Goal: Task Accomplishment & Management: Complete application form

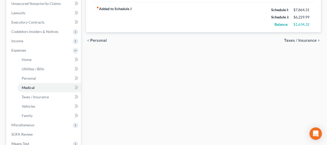
scroll to position [114, 0]
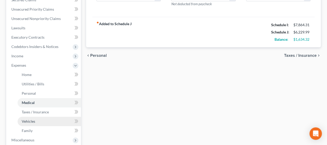
click at [35, 124] on link "Vehicles" at bounding box center [49, 120] width 63 height 9
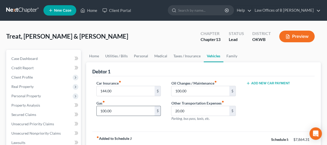
click at [102, 108] on input "100.00" at bounding box center [126, 111] width 58 height 10
click at [102, 123] on div "Car Insurance fiber_manual_record 144.00 $ Gas fiber_manual_record 500 $" at bounding box center [128, 102] width 75 height 45
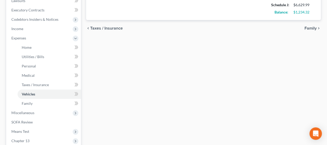
scroll to position [147, 0]
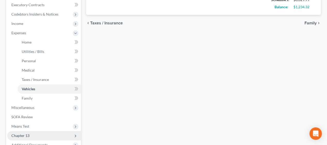
click at [58, 136] on span "Chapter 13" at bounding box center [44, 135] width 74 height 9
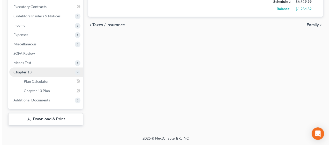
scroll to position [144, 0]
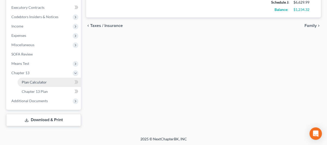
click at [48, 81] on link "Plan Calculator" at bounding box center [49, 81] width 63 height 9
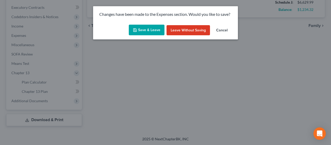
click at [137, 34] on button "Save & Leave" at bounding box center [147, 30] width 36 height 11
type input "500.00"
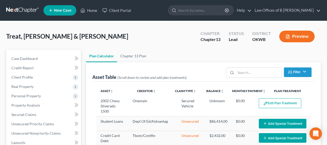
select select "59"
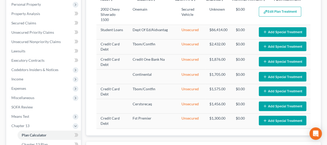
scroll to position [109, 0]
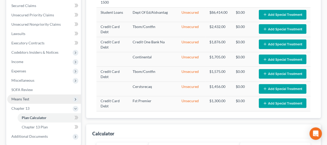
click at [50, 101] on span "Means Test" at bounding box center [44, 98] width 74 height 9
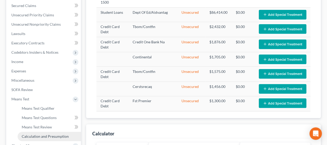
click at [52, 134] on span "Calculation and Presumption" at bounding box center [45, 136] width 47 height 4
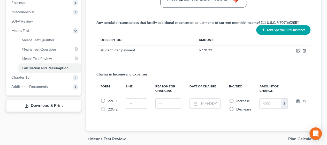
scroll to position [183, 0]
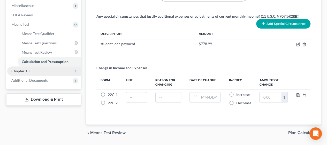
click at [35, 72] on span "Chapter 13" at bounding box center [44, 70] width 74 height 9
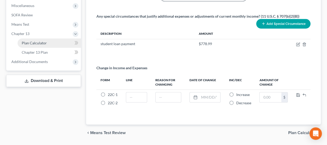
click at [52, 41] on link "Plan Calculator" at bounding box center [49, 42] width 63 height 9
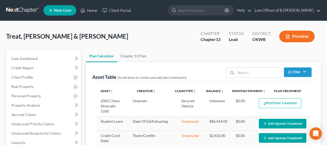
select select "59"
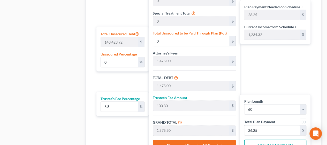
scroll to position [308, 0]
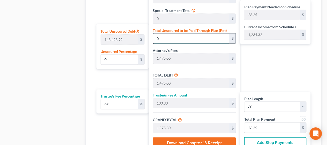
click at [162, 39] on input "0" at bounding box center [191, 38] width 76 height 10
type input "0.0048806363680479505"
type input "7"
type input "1,482.00"
type input "100.77"
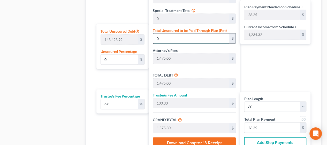
type input "1,582.77"
type input "26.37"
type input "0.05508146758225545"
type input "79"
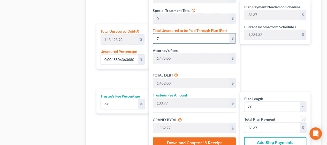
type input "1,554.00"
type input "105.67"
type input "1,659.67"
type input "27.66"
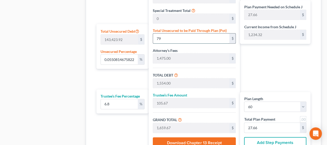
type input "0.5543008446568745"
type input "795"
type input "2,270.00"
type input "154.36"
type input "2,424.36"
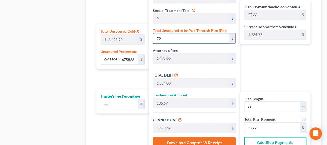
type input "40.40"
type input "5.543008446568744"
type input "7950"
type input "9,425.00"
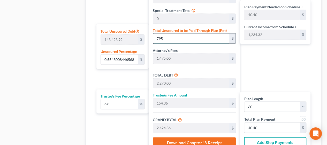
type input "640.90"
type input "10,065.90"
type input "167.76"
type input "7,950"
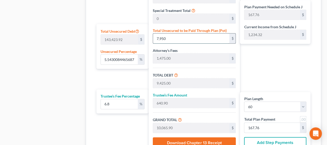
type input "55.430084465687436"
type input "7,9500"
type input "80,975.00"
type input "5,506.30"
type input "86,481.30"
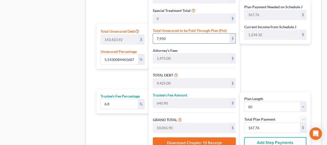
type input "1,441.35"
type input "79,500"
click at [116, 78] on div "Plan Length 1 2 3 4 5 6 7 8 9 10 11 12 13 14 15 16 17 18 19 20 21 22 23 24 25 2…" at bounding box center [121, 47] width 55 height 210
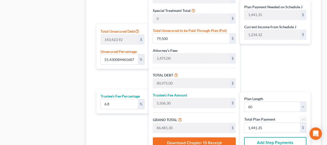
click at [116, 78] on div "Plan Length 1 2 3 4 5 6 7 8 9 10 11 12 13 14 15 16 17 18 19 20 21 22 23 24 25 2…" at bounding box center [121, 47] width 55 height 210
click at [269, 71] on div "Plan Payment Needed on Schedule J 1,441.35 $ Current Income from Schedule J 1,2…" at bounding box center [276, 47] width 73 height 210
click at [266, 126] on input "1,441.35" at bounding box center [272, 127] width 56 height 10
drag, startPoint x: 266, startPoint y: 126, endPoint x: 263, endPoint y: 126, distance: 3.1
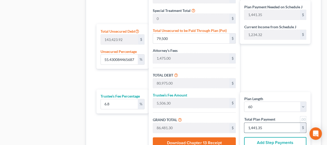
click at [263, 126] on input "1,441.35" at bounding box center [272, 127] width 56 height 10
type input "55.43"
type input "79,496.91"
type input "80,971.91"
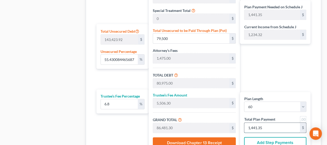
type input "5,506.08"
type input "86,478.00"
type input "1,441.3"
type input "55.42"
type input "79,480.05"
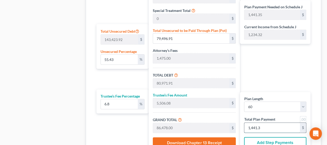
type input "80,955.05"
type input "5,504.94"
type input "86,460.00"
type input "1,441.00"
click at [277, 61] on div "Plan Payment Needed on Schedule J 1,441.35 $ Current Income from Schedule J 1,2…" at bounding box center [276, 47] width 73 height 210
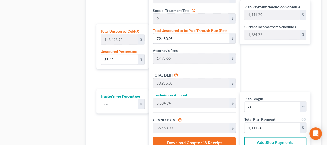
click at [277, 61] on div "Plan Payment Needed on Schedule J 1,441.35 $ Current Income from Schedule J 1,2…" at bounding box center [276, 47] width 73 height 210
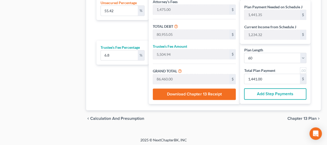
click at [306, 116] on span "Chapter 13 Plan" at bounding box center [302, 118] width 29 height 4
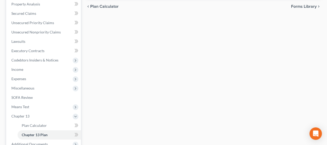
scroll to position [103, 0]
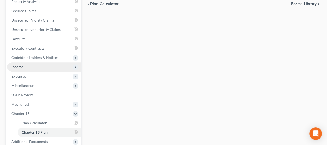
click at [36, 69] on span "Income" at bounding box center [44, 66] width 74 height 9
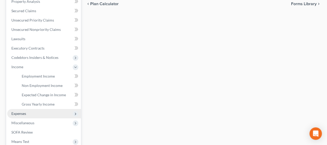
click at [31, 116] on span "Expenses" at bounding box center [44, 113] width 74 height 9
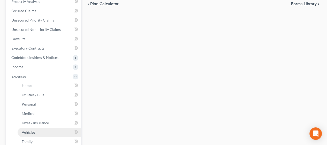
click at [37, 132] on link "Vehicles" at bounding box center [49, 131] width 63 height 9
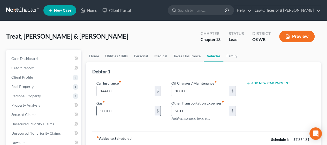
click at [101, 110] on input "500.00" at bounding box center [126, 111] width 58 height 10
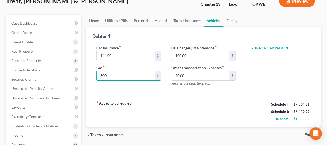
scroll to position [46, 0]
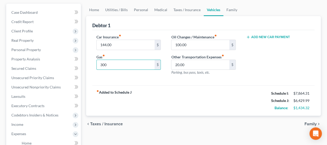
type input "300"
click at [289, 72] on div "Add New Car Payment" at bounding box center [278, 56] width 75 height 45
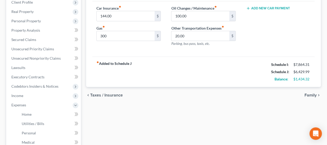
scroll to position [84, 0]
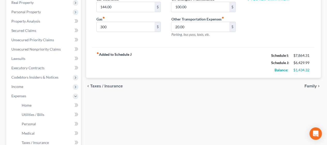
click at [108, 85] on span "Taxes / Insurance" at bounding box center [106, 86] width 33 height 4
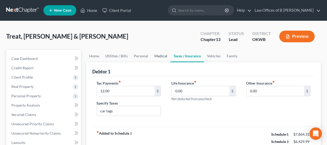
click at [160, 56] on link "Medical" at bounding box center [160, 56] width 19 height 12
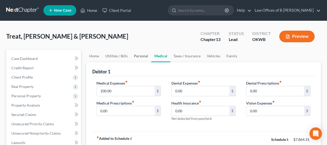
click at [140, 57] on link "Personal" at bounding box center [141, 56] width 20 height 12
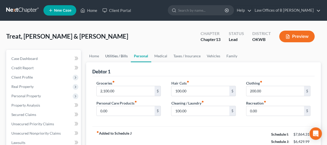
click at [119, 57] on link "Utilities / Bills" at bounding box center [116, 56] width 29 height 12
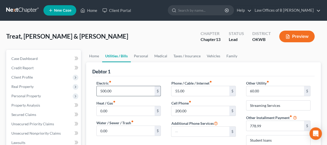
click at [112, 91] on input "500.00" at bounding box center [126, 91] width 58 height 10
click at [155, 72] on div "Debtor 1" at bounding box center [203, 69] width 222 height 14
drag, startPoint x: 155, startPoint y: 72, endPoint x: 330, endPoint y: 57, distance: 176.0
click at [138, 88] on input "475" at bounding box center [126, 91] width 58 height 10
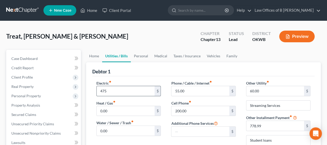
click at [138, 88] on input "475" at bounding box center [126, 91] width 58 height 10
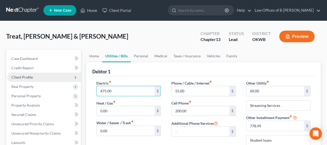
type input "475.00"
click at [36, 76] on span "Client Profile" at bounding box center [44, 76] width 74 height 9
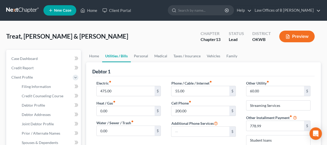
click at [128, 35] on div "Treat, [PERSON_NAME] & [PERSON_NAME] Upgraded Chapter Chapter 13 Status Lead Di…" at bounding box center [163, 38] width 315 height 22
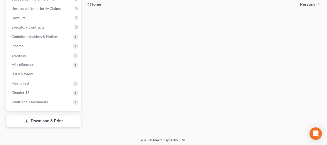
scroll to position [191, 0]
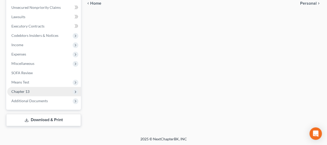
click at [21, 90] on span "Chapter 13" at bounding box center [20, 91] width 18 height 4
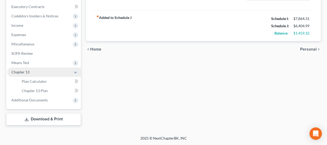
scroll to position [125, 0]
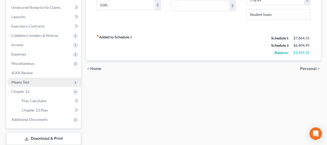
click at [43, 81] on span "Means Test" at bounding box center [44, 81] width 74 height 9
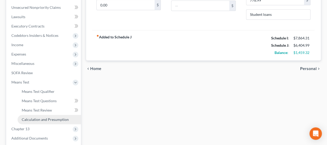
click at [40, 115] on link "Calculation and Presumption" at bounding box center [49, 119] width 63 height 9
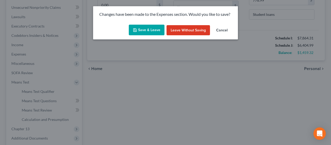
click at [153, 28] on button "Save & Leave" at bounding box center [147, 30] width 36 height 11
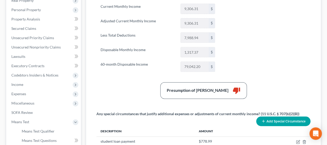
scroll to position [91, 0]
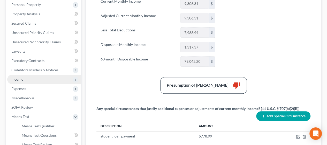
click at [37, 79] on span "Income" at bounding box center [44, 78] width 74 height 9
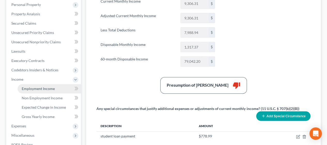
click at [27, 88] on span "Employment Income" at bounding box center [38, 88] width 33 height 4
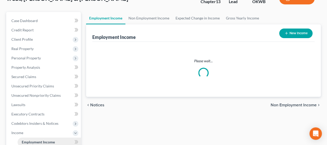
click at [27, 88] on ul "Case Dashboard Payments Invoices Payments Payments Credit Report Client Profile" at bounding box center [44, 123] width 74 height 214
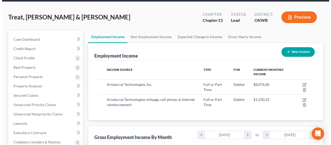
scroll to position [20, 0]
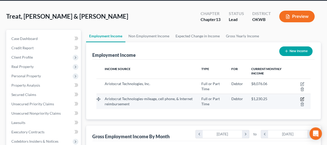
click at [303, 97] on icon "button" at bounding box center [302, 99] width 4 height 4
select select "0"
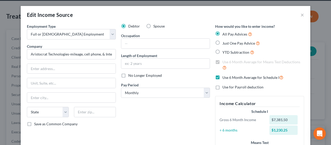
scroll to position [1, 0]
click at [128, 74] on label "No Longer Employed" at bounding box center [145, 74] width 34 height 5
click at [130, 74] on input "No Longer Employed" at bounding box center [131, 73] width 3 height 3
checkbox input "true"
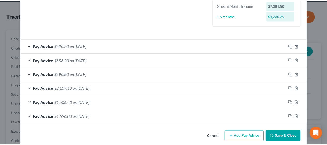
scroll to position [151, 0]
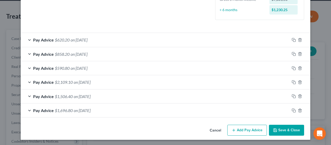
click at [287, 129] on button "Save & Close" at bounding box center [286, 129] width 35 height 11
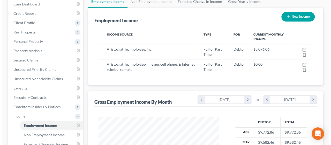
scroll to position [42, 0]
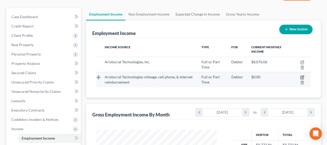
click at [302, 76] on icon "button" at bounding box center [302, 77] width 4 height 4
select select "0"
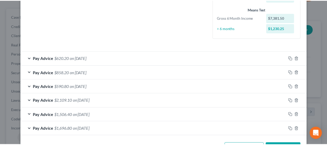
scroll to position [151, 0]
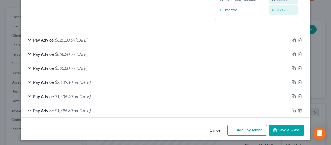
click at [287, 129] on button "Save & Close" at bounding box center [286, 129] width 35 height 11
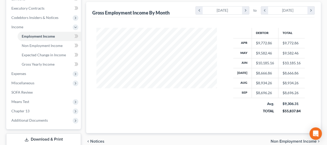
scroll to position [150, 0]
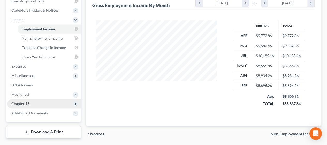
click at [28, 104] on span "Chapter 13" at bounding box center [20, 103] width 18 height 4
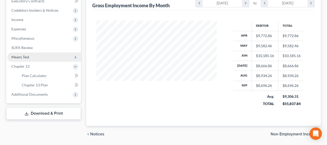
click at [43, 54] on span "Means Test" at bounding box center [44, 56] width 74 height 9
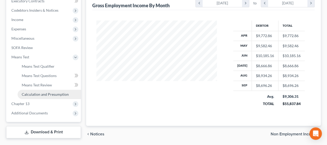
click at [45, 92] on span "Calculation and Presumption" at bounding box center [45, 94] width 47 height 4
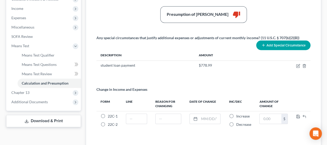
scroll to position [167, 0]
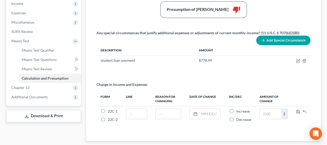
click at [289, 41] on button "Add Special Circumstance" at bounding box center [283, 40] width 54 height 10
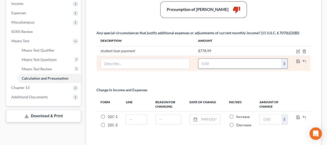
click at [219, 58] on input "text" at bounding box center [239, 63] width 83 height 10
type input "1,100"
click at [165, 65] on input "text" at bounding box center [145, 63] width 88 height 10
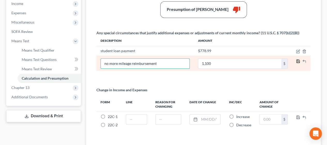
type input "no more mileage reimbursement"
click at [299, 59] on icon "button" at bounding box center [298, 60] width 3 height 3
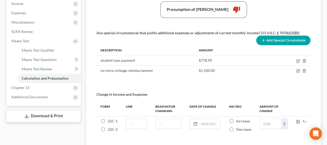
scroll to position [166, 0]
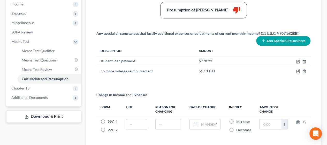
click at [244, 80] on div "Summary Current Monthly Income 9,306.31 $ Adjusted Current Monthly Income 9,306…" at bounding box center [203, 29] width 219 height 231
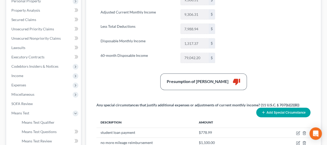
scroll to position [108, 0]
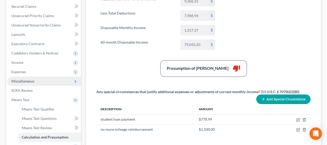
click at [31, 81] on span "Miscellaneous" at bounding box center [22, 81] width 23 height 4
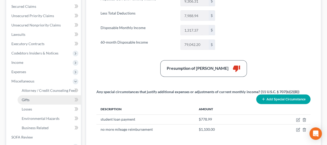
click at [31, 101] on link "Gifts" at bounding box center [49, 99] width 63 height 9
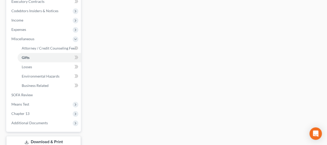
scroll to position [153, 0]
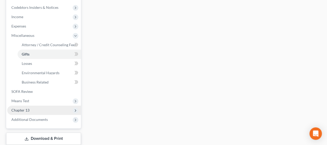
click at [66, 112] on span "Chapter 13" at bounding box center [44, 109] width 74 height 9
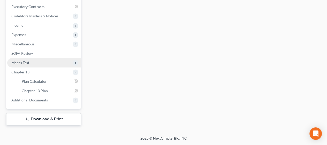
scroll to position [144, 0]
click at [40, 59] on span "Means Test" at bounding box center [44, 63] width 74 height 9
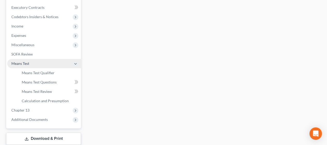
scroll to position [153, 0]
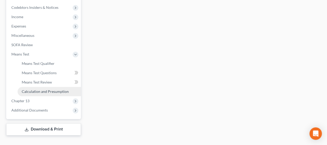
click at [39, 87] on link "Calculation and Presumption" at bounding box center [49, 91] width 63 height 9
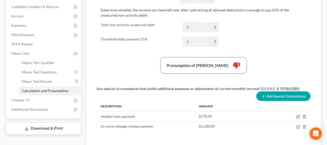
scroll to position [164, 0]
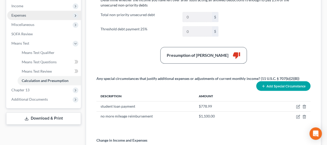
click at [33, 11] on span "Expenses" at bounding box center [44, 15] width 74 height 9
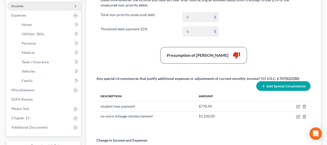
click at [33, 9] on span "Income" at bounding box center [44, 5] width 74 height 9
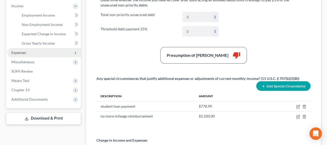
click at [28, 52] on span "Expenses" at bounding box center [44, 52] width 74 height 9
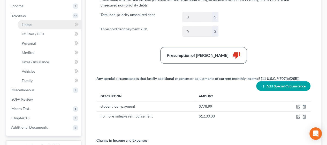
click at [41, 26] on link "Home" at bounding box center [49, 24] width 63 height 9
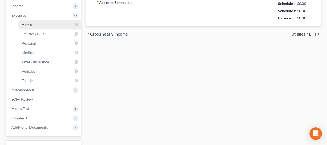
type input "460.00"
type input "0.00"
radio input "true"
type input "0.00"
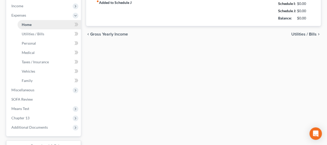
type input "0.00"
type input "200.00"
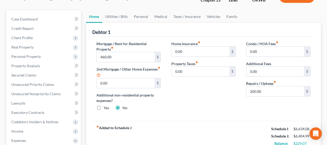
scroll to position [40, 0]
click at [207, 18] on link "Vehicles" at bounding box center [214, 16] width 20 height 12
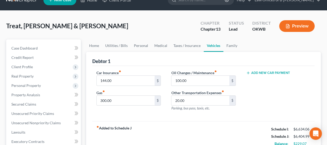
scroll to position [4, 0]
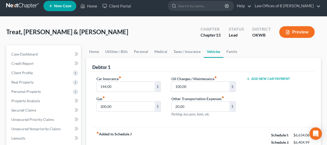
click at [132, 34] on div "Treat, [PERSON_NAME] & [PERSON_NAME] Upgraded Chapter Chapter 13 Status Lead Di…" at bounding box center [163, 34] width 315 height 22
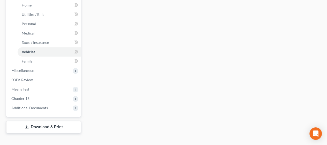
scroll to position [183, 0]
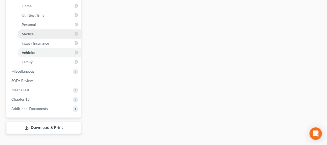
click at [31, 33] on span "Medical" at bounding box center [28, 34] width 13 height 4
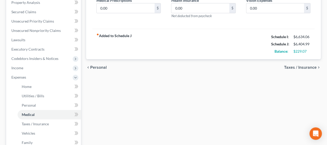
scroll to position [100, 0]
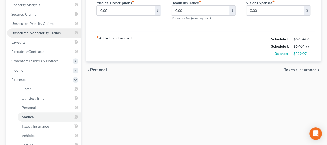
click at [25, 31] on span "Unsecured Nonpriority Claims" at bounding box center [35, 33] width 49 height 4
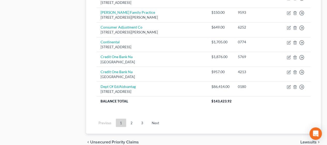
scroll to position [449, 0]
